Goal: Task Accomplishment & Management: Manage account settings

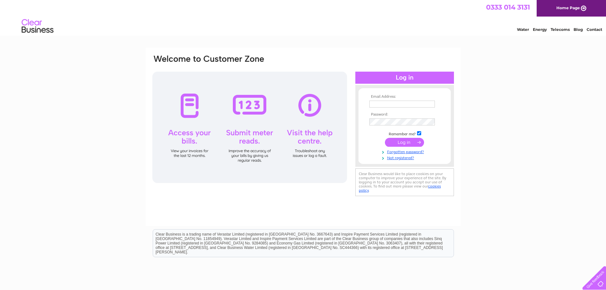
click at [407, 109] on td at bounding box center [405, 104] width 74 height 10
click at [405, 104] on input "text" at bounding box center [402, 105] width 66 height 8
click at [383, 103] on input "text" at bounding box center [402, 104] width 66 height 7
type input "accounts@tppretail.com"
click at [414, 150] on link "Forgotten password?" at bounding box center [405, 151] width 72 height 6
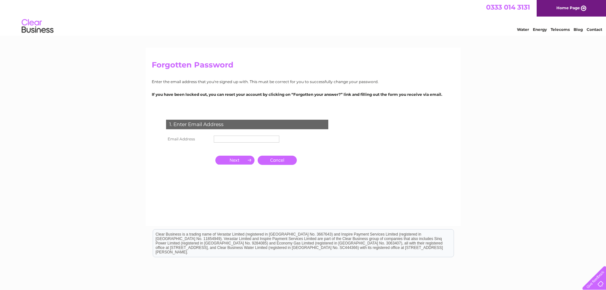
click at [235, 142] on input "text" at bounding box center [247, 139] width 66 height 7
click at [238, 157] on input "button" at bounding box center [234, 160] width 39 height 9
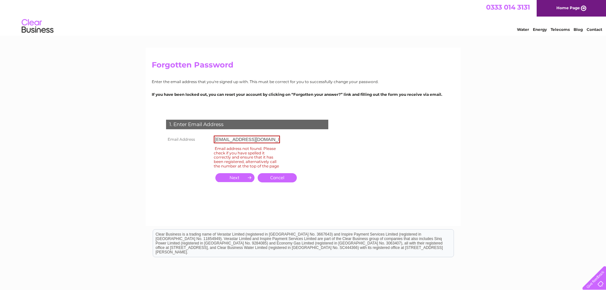
drag, startPoint x: 233, startPoint y: 139, endPoint x: 185, endPoint y: 139, distance: 47.7
click at [190, 139] on tr "Email Address accounts@tppretail.com" at bounding box center [223, 139] width 117 height 11
click at [229, 179] on input "button" at bounding box center [234, 177] width 39 height 9
click at [271, 139] on input "finance@tppretail.com" at bounding box center [247, 140] width 66 height 8
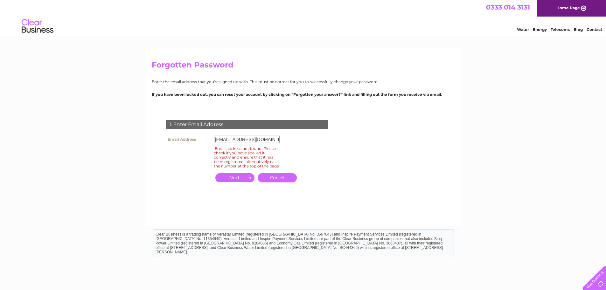
click at [271, 139] on input "finance@tppretail.com" at bounding box center [247, 140] width 66 height 8
paste input "accounts@thepricingpeople.co.uk"
click at [242, 181] on input "button" at bounding box center [234, 177] width 39 height 9
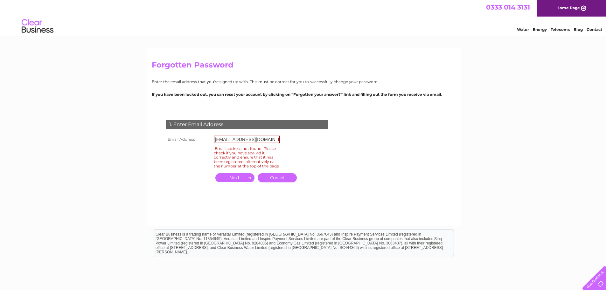
click at [242, 181] on input "button" at bounding box center [234, 177] width 39 height 9
click at [260, 143] on input "accounts@thepricingpeople.co.uk" at bounding box center [247, 140] width 66 height 8
click at [276, 143] on td "accounts@thepricingpeople.co.uk" at bounding box center [246, 139] width 69 height 11
click at [248, 178] on input "button" at bounding box center [234, 177] width 39 height 9
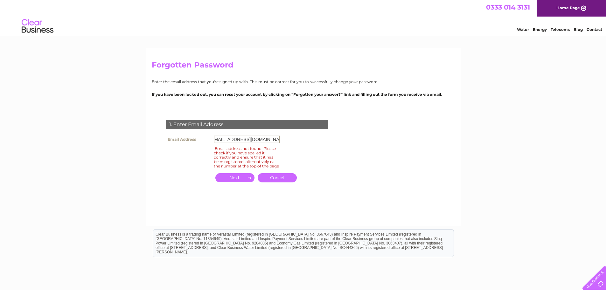
drag, startPoint x: 238, startPoint y: 140, endPoint x: 328, endPoint y: 140, distance: 89.4
click at [328, 140] on div "1. Enter Email Address Email Address accounts@thepricingpeople.co.uk Email addr…" at bounding box center [248, 154] width 193 height 83
type input "accounts@tppretail.com"
click input "submit" at bounding box center [0, 0] width 0 height 0
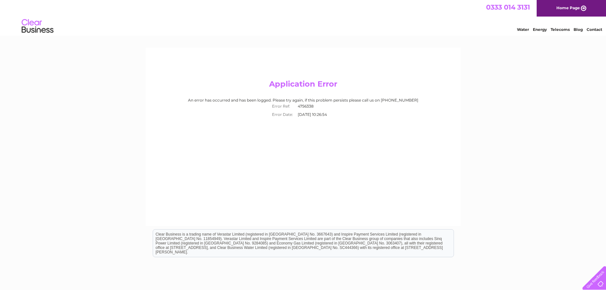
click at [592, 31] on link "Contact" at bounding box center [595, 29] width 16 height 5
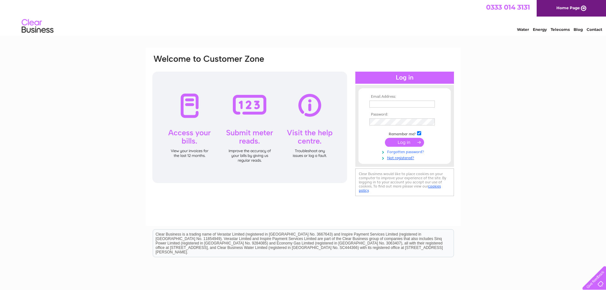
click at [413, 153] on link "Forgotten password?" at bounding box center [405, 151] width 72 height 6
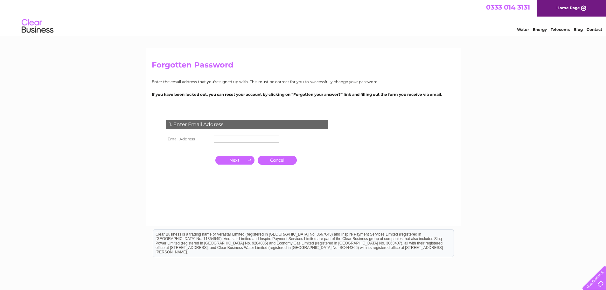
click at [262, 135] on td at bounding box center [246, 139] width 69 height 10
click at [261, 138] on input "text" at bounding box center [247, 140] width 66 height 8
click at [239, 160] on input "button" at bounding box center [234, 160] width 39 height 9
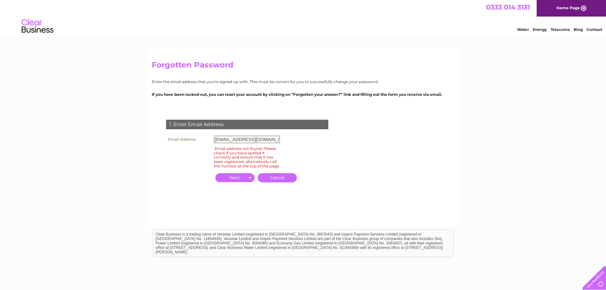
click at [267, 139] on input "accounts@tppretail.com" at bounding box center [247, 140] width 66 height 8
drag, startPoint x: 245, startPoint y: 141, endPoint x: 268, endPoint y: 141, distance: 23.2
click at [268, 141] on input "accounts@tppretail.com" at bounding box center [247, 140] width 66 height 8
click at [270, 141] on input "accounts@tppretail.com" at bounding box center [247, 140] width 66 height 8
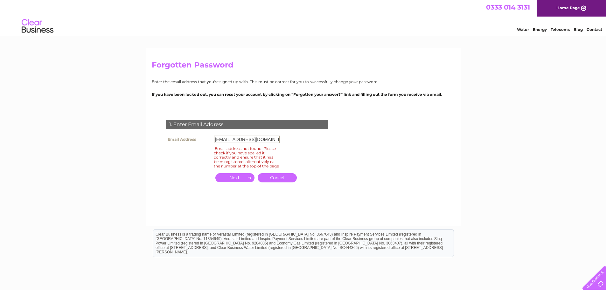
click at [270, 141] on input "accounts@tppretail.com" at bounding box center [247, 140] width 66 height 8
paste input "dmin"
type input "[EMAIL_ADDRESS][DOMAIN_NAME]"
click input "submit" at bounding box center [0, 0] width 0 height 0
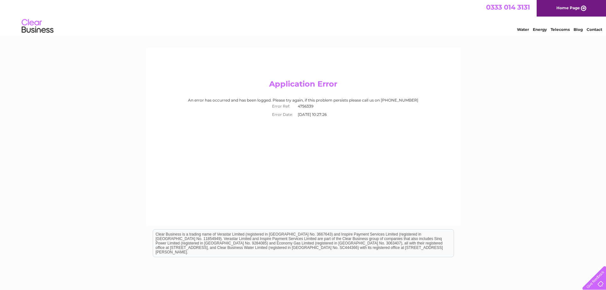
drag, startPoint x: 31, startPoint y: 28, endPoint x: 32, endPoint y: 23, distance: 5.4
click at [32, 28] on img at bounding box center [37, 26] width 32 height 19
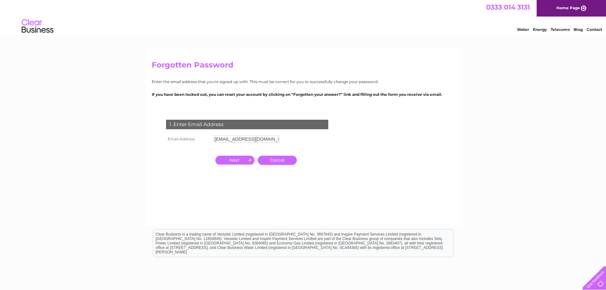
click at [244, 158] on input "button" at bounding box center [234, 160] width 39 height 9
